Goal: Task Accomplishment & Management: Use online tool/utility

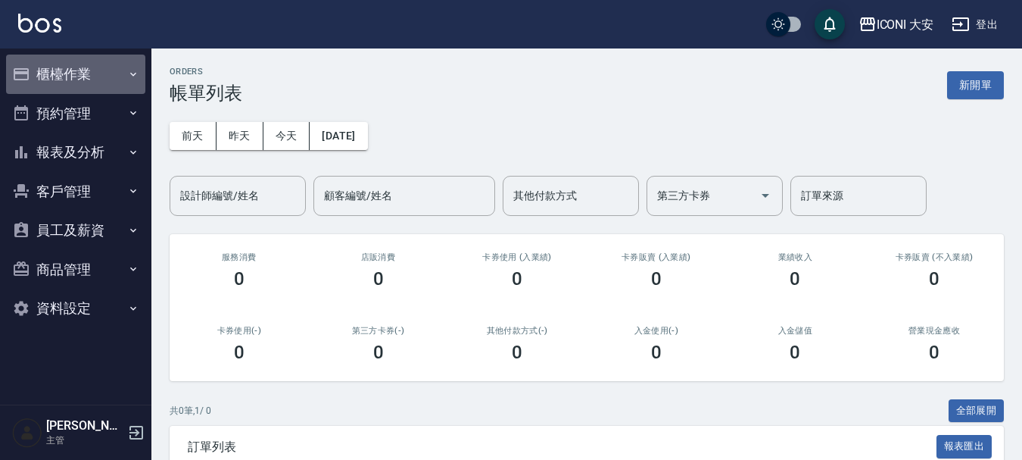
click at [76, 77] on button "櫃檯作業" at bounding box center [75, 74] width 139 height 39
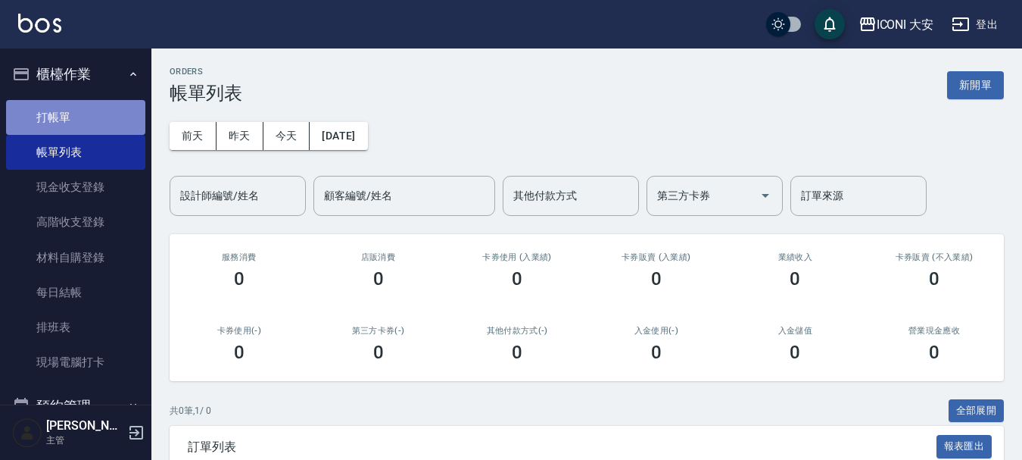
click at [84, 114] on link "打帳單" at bounding box center [75, 117] width 139 height 35
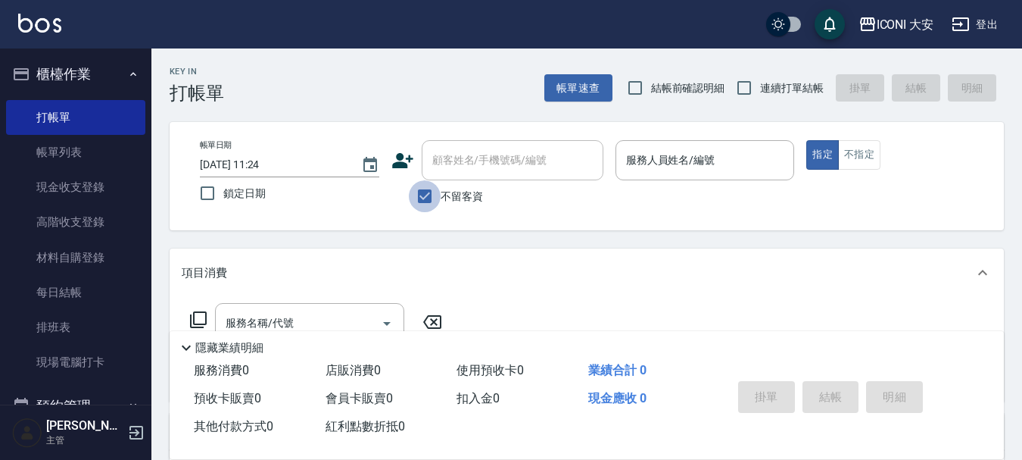
click at [424, 193] on input "不留客資" at bounding box center [425, 196] width 32 height 32
checkbox input "false"
click at [445, 152] on div "顧客姓名/手機號碼/編號 顧客姓名/手機號碼/編號" at bounding box center [513, 160] width 182 height 40
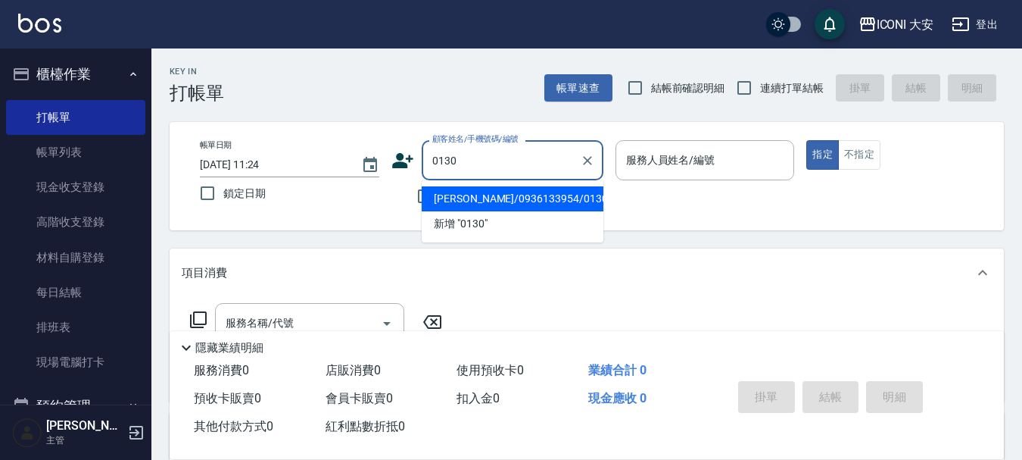
click at [460, 204] on li "[PERSON_NAME]/0936133954/0130" at bounding box center [513, 198] width 182 height 25
type input "[PERSON_NAME]/0936133954/0130"
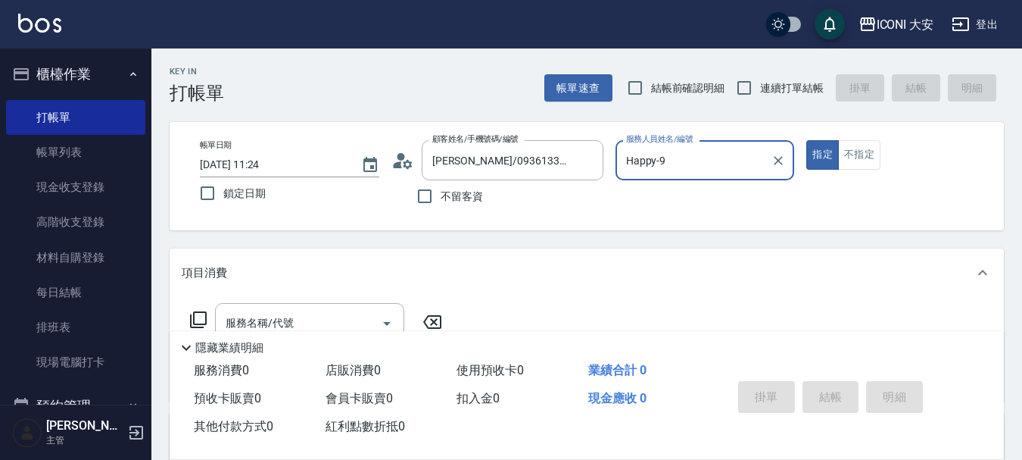
type input "Happy-9"
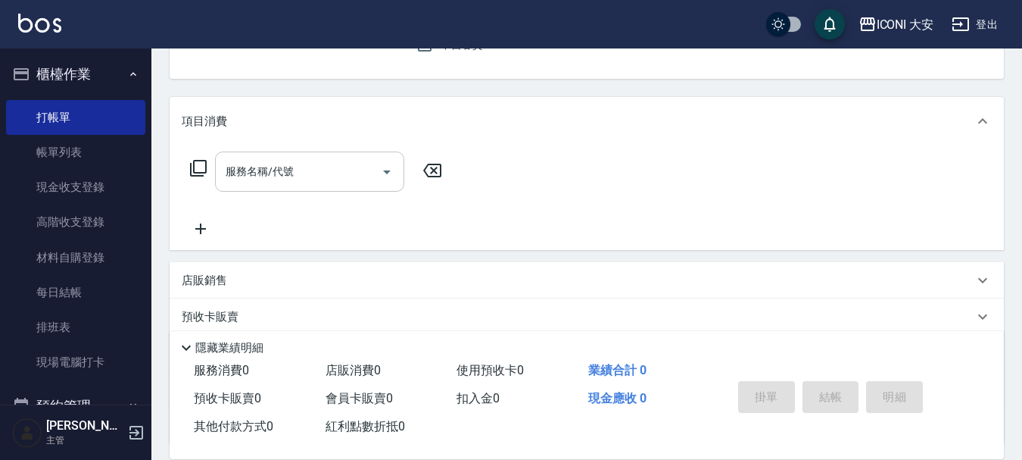
click at [323, 178] on input "服務名稱/代號" at bounding box center [298, 171] width 153 height 27
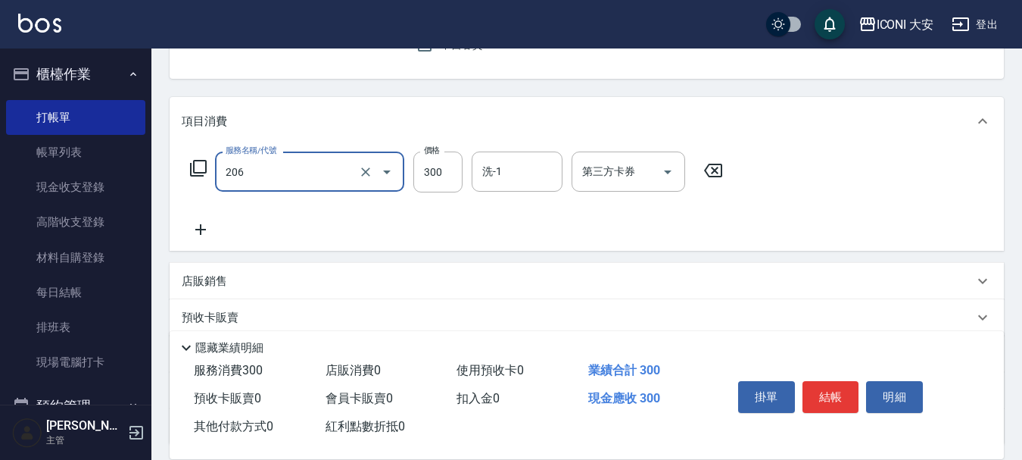
type input "洗髮(206)"
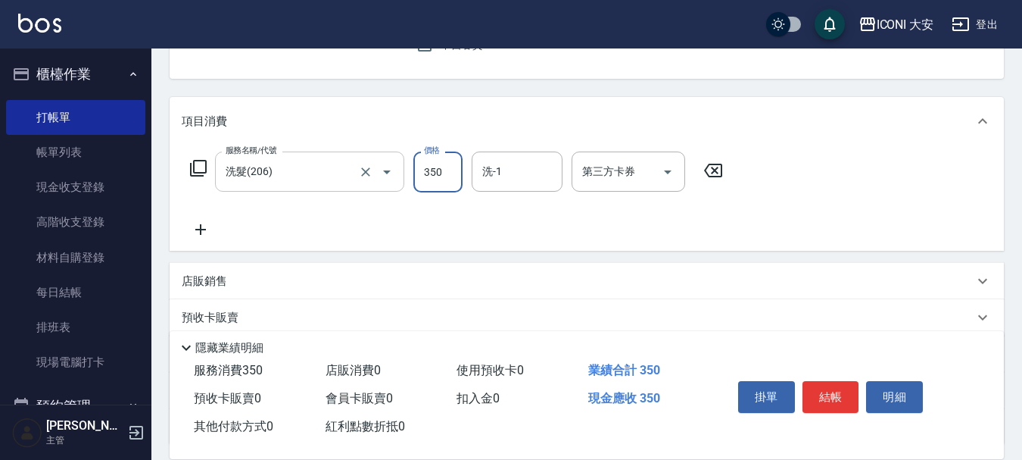
type input "350"
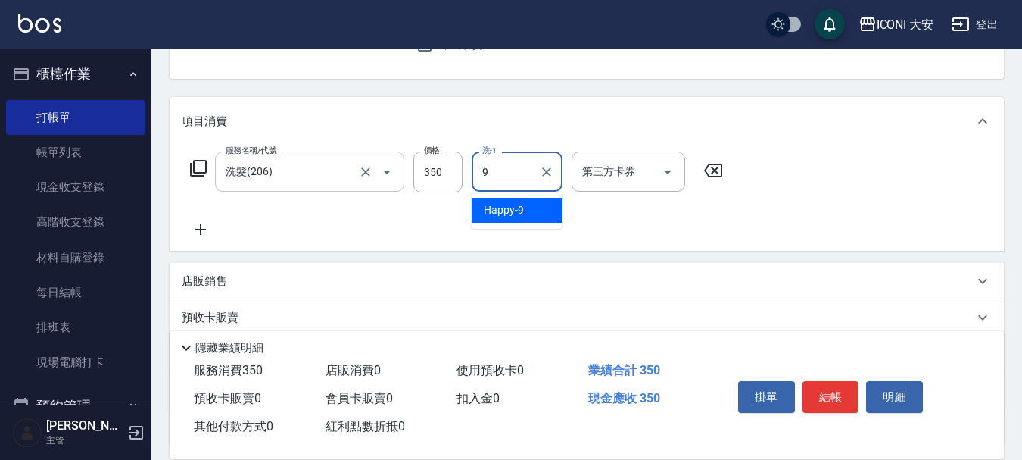
type input "Happy-9"
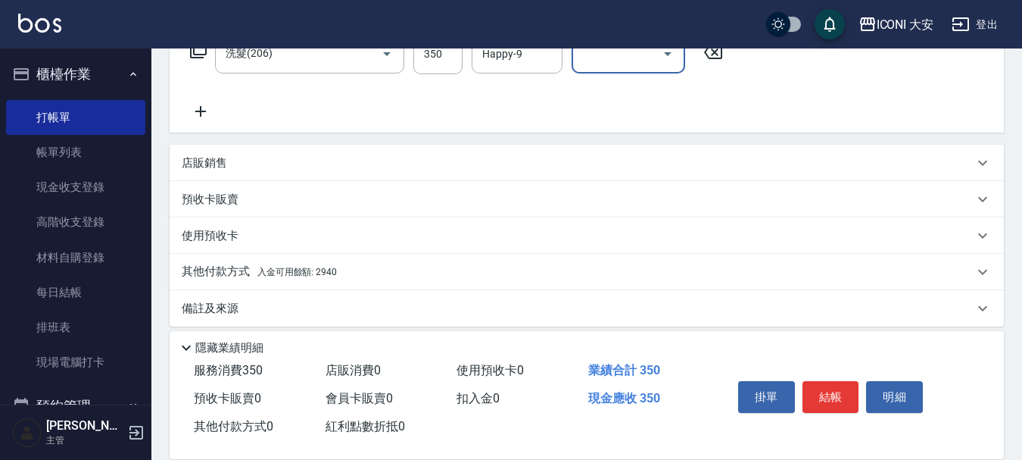
scroll to position [282, 0]
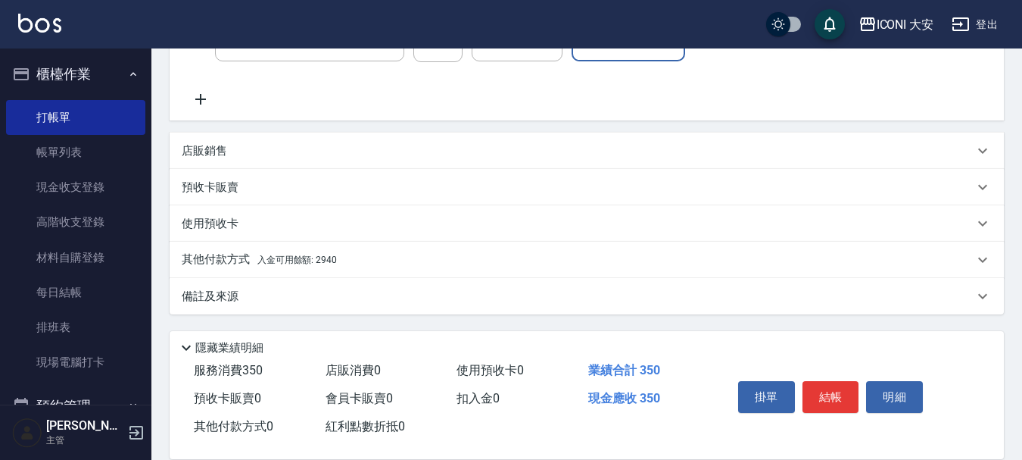
click at [319, 265] on p "其他付款方式 入金可用餘額: 2940" at bounding box center [259, 259] width 155 height 17
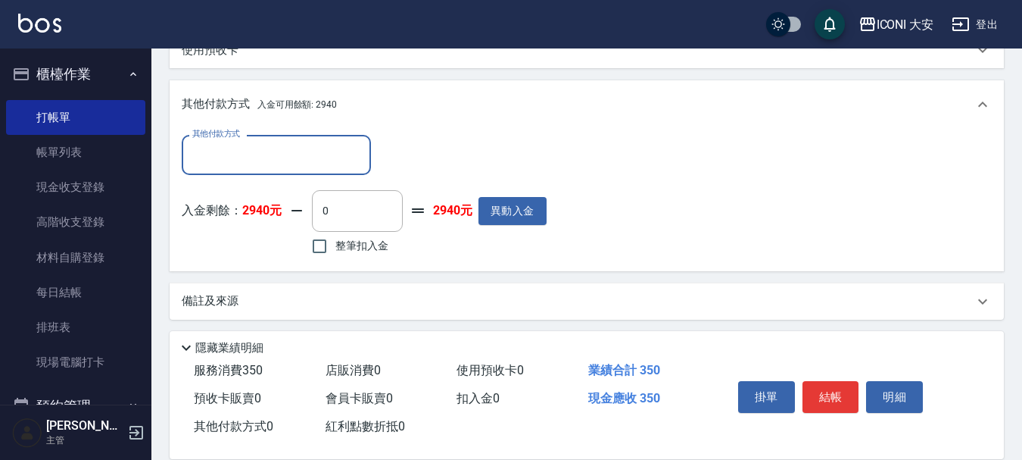
scroll to position [460, 0]
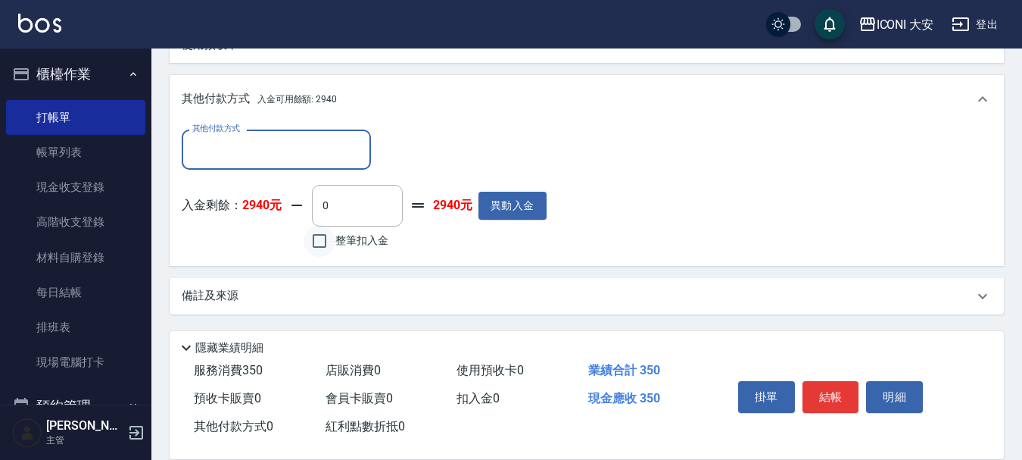
click at [314, 248] on input "整筆扣入金" at bounding box center [320, 241] width 32 height 32
checkbox input "true"
type input "350"
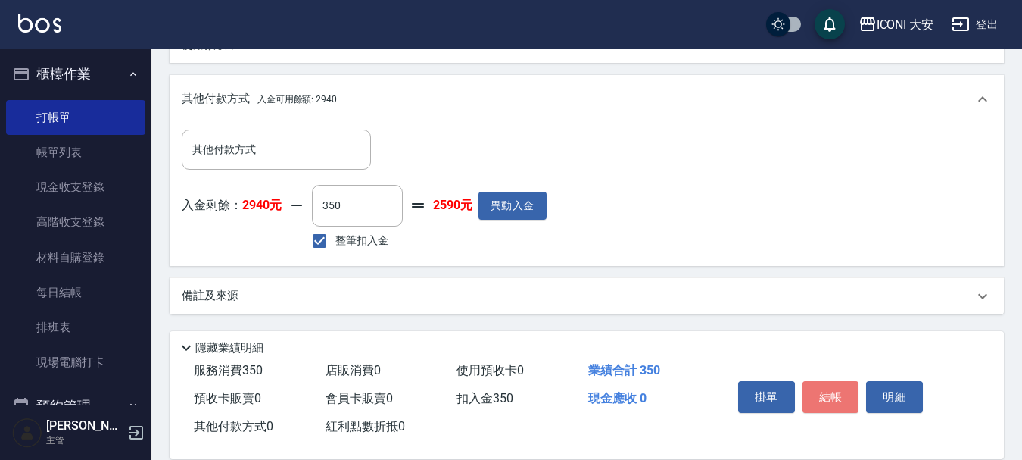
drag, startPoint x: 828, startPoint y: 393, endPoint x: 748, endPoint y: 367, distance: 83.6
click at [824, 393] on button "結帳" at bounding box center [831, 397] width 57 height 32
